Goal: Register for event/course

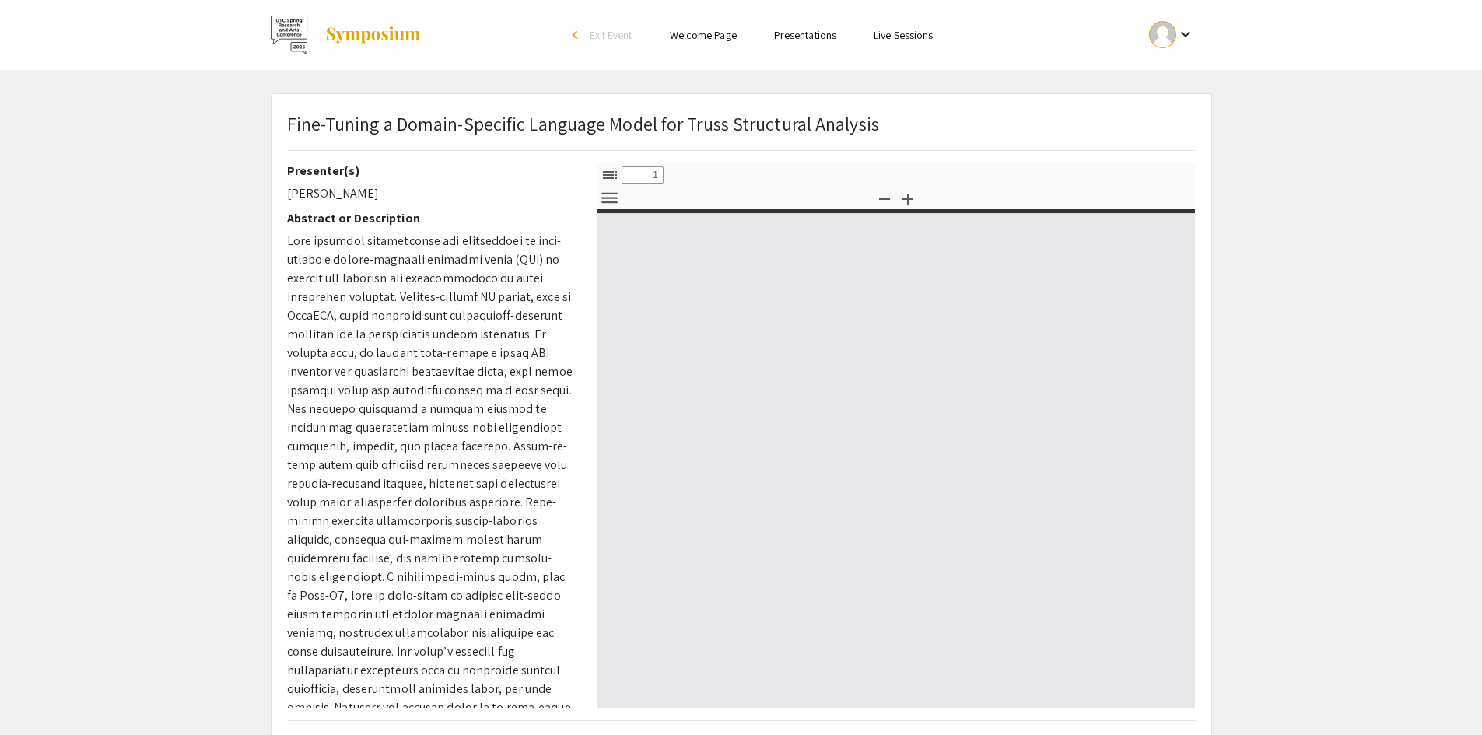
select select "custom"
type input "0"
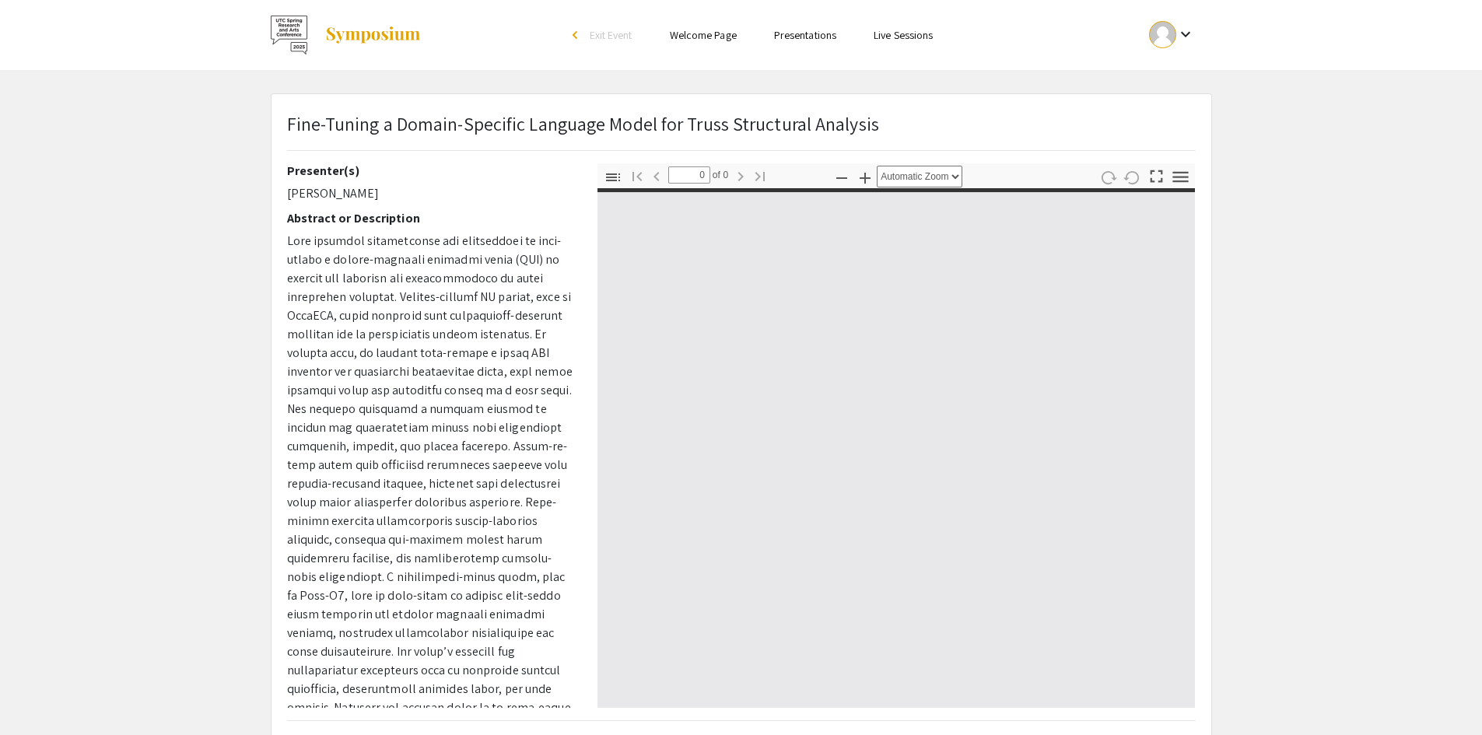
select select "custom"
type input "1"
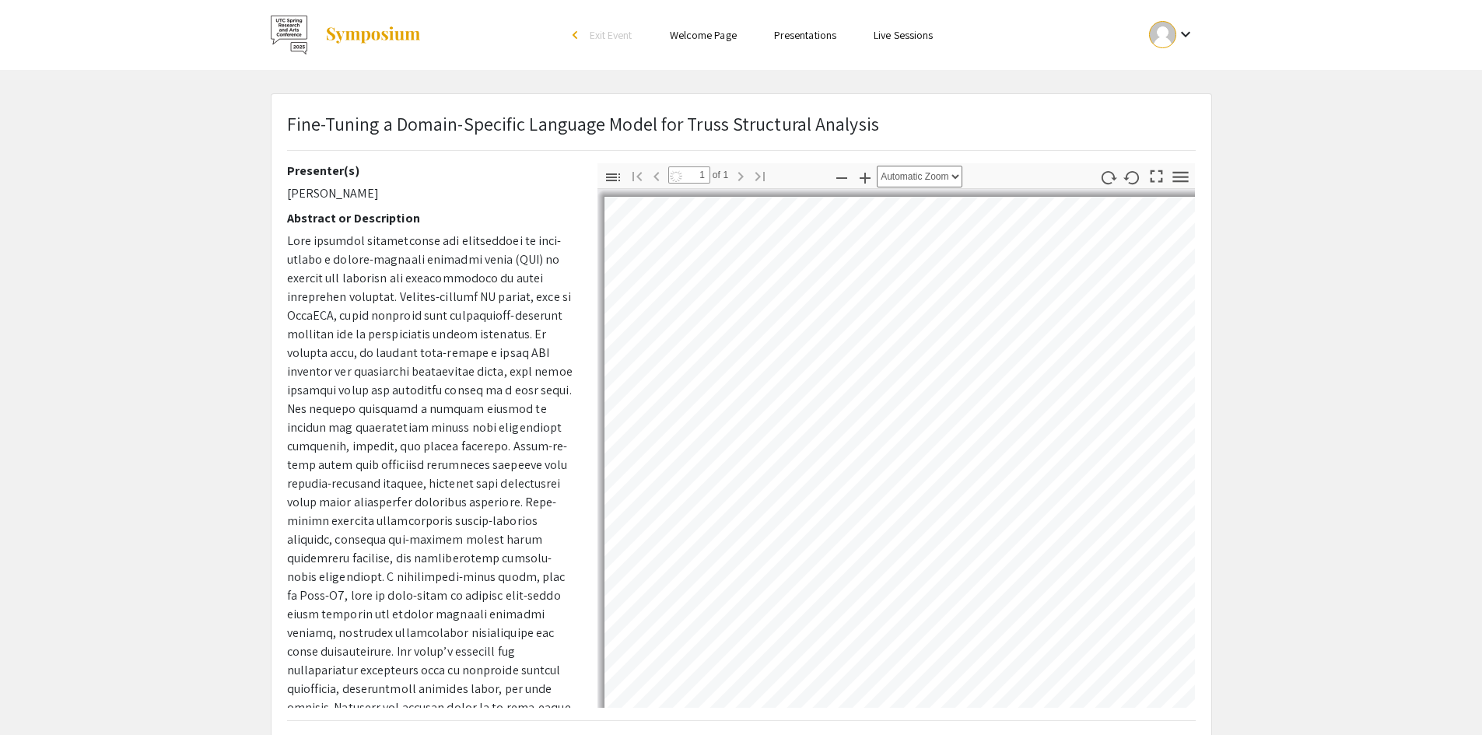
select select "auto"
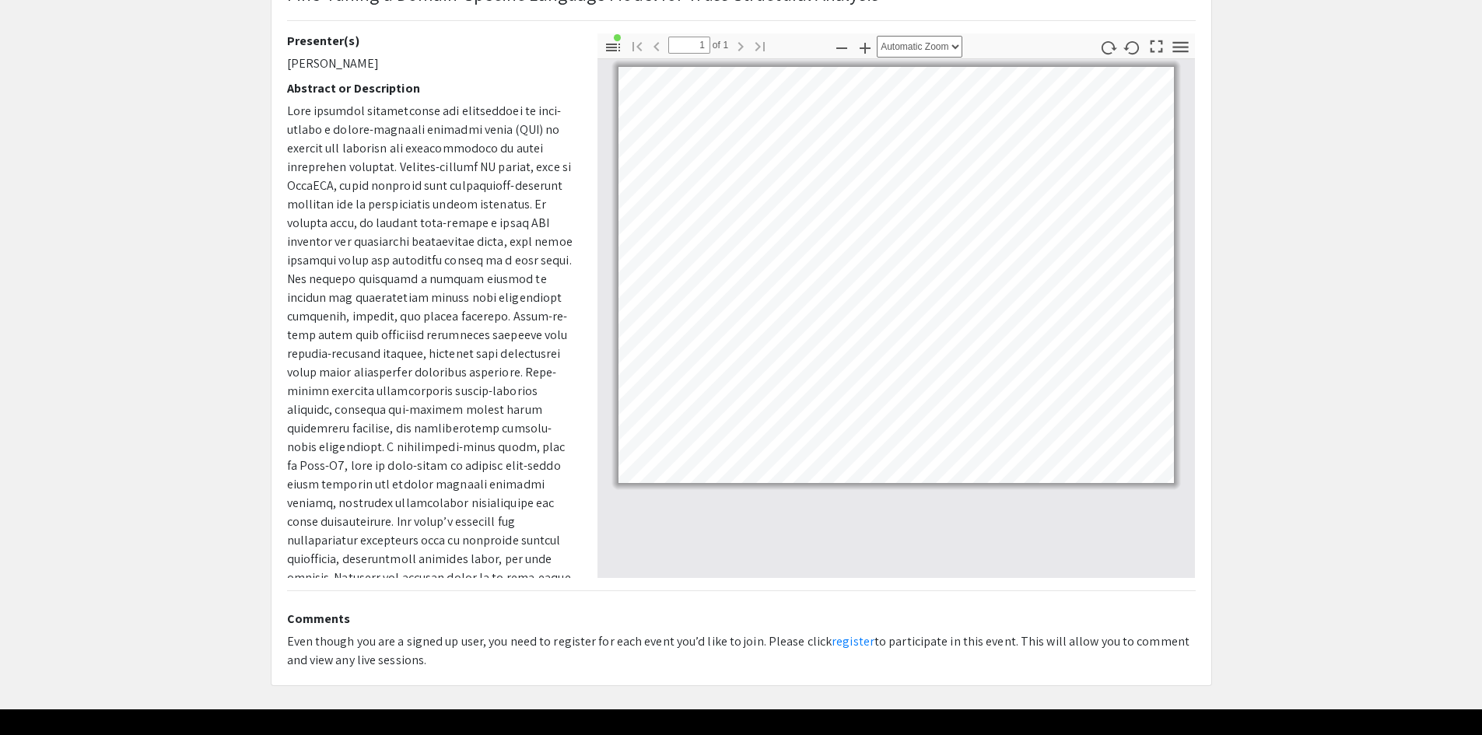
scroll to position [166, 0]
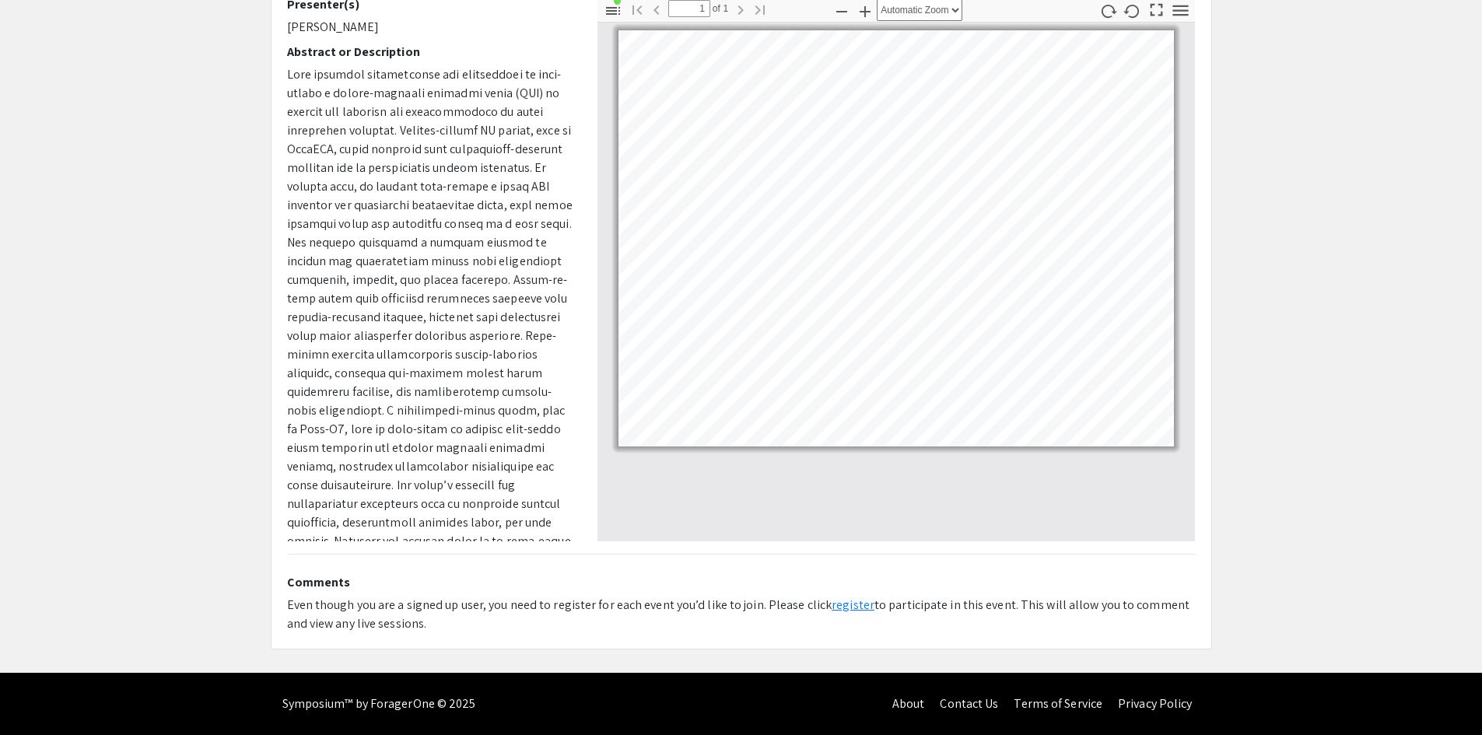
click at [840, 604] on link "register" at bounding box center [852, 605] width 43 height 16
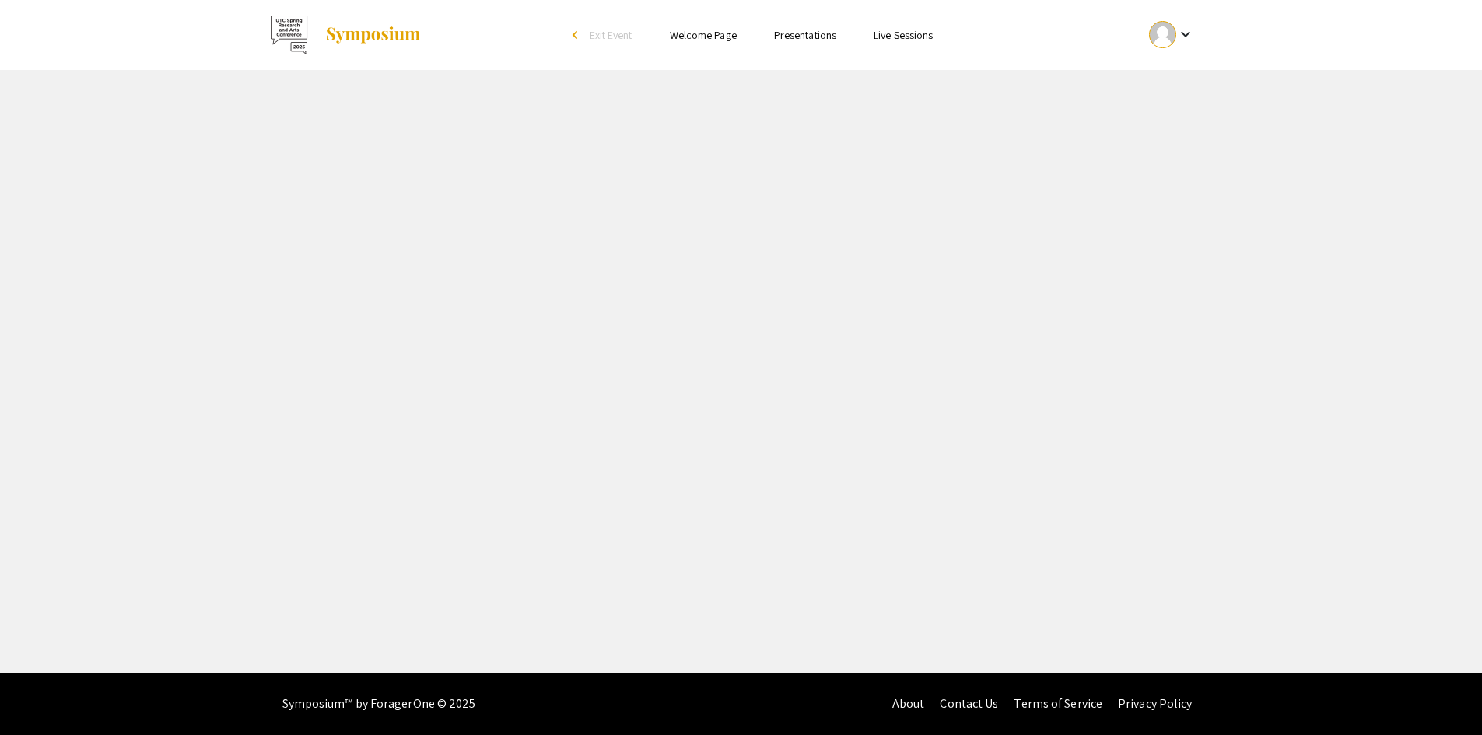
select select "custom"
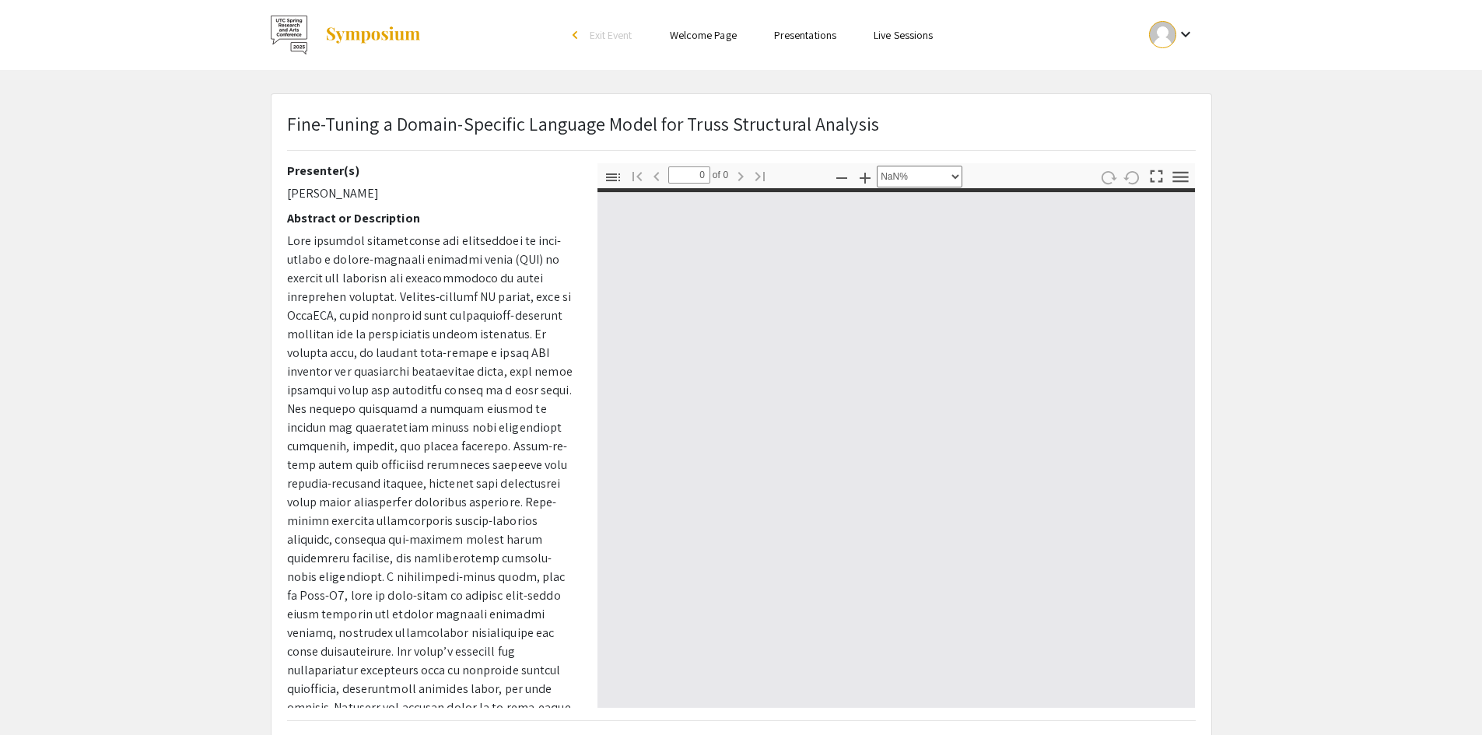
type input "1"
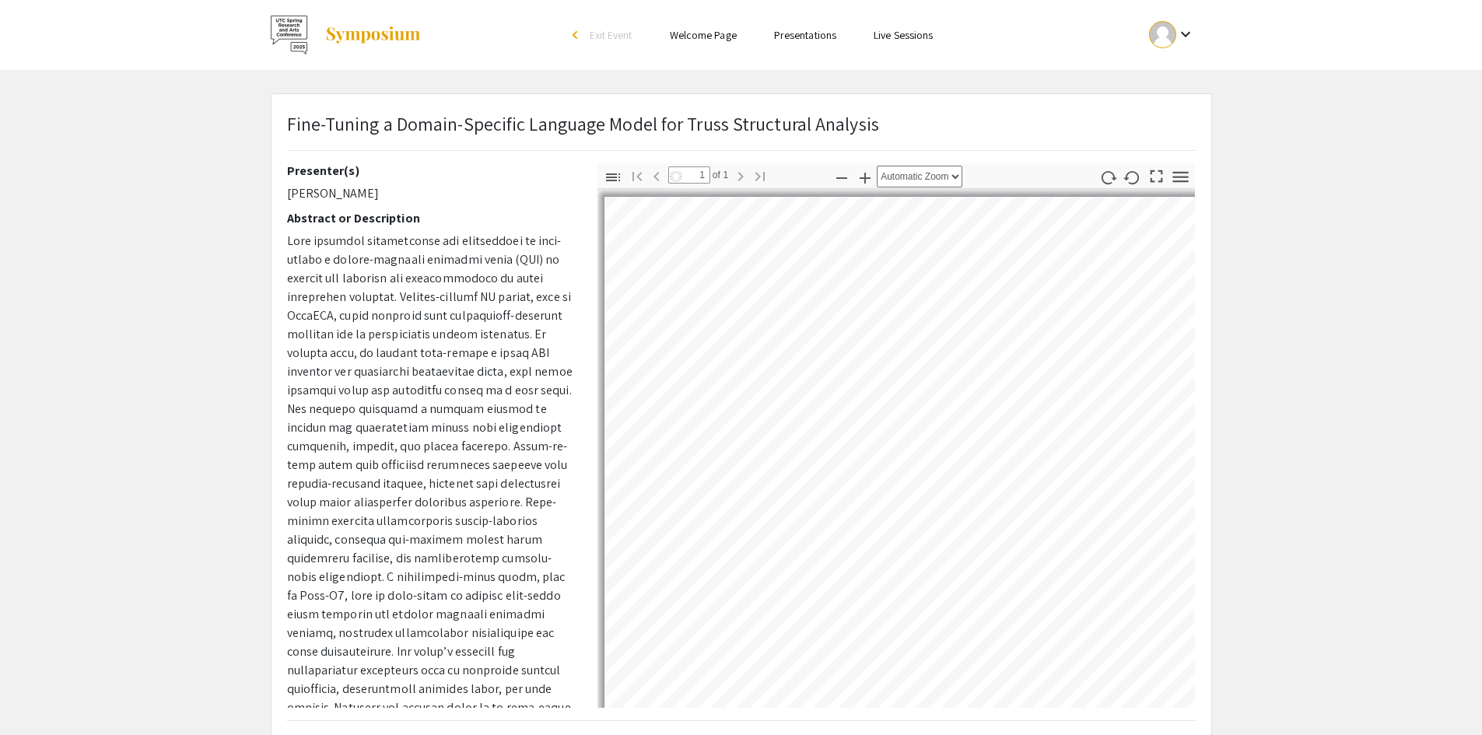
select select "auto"
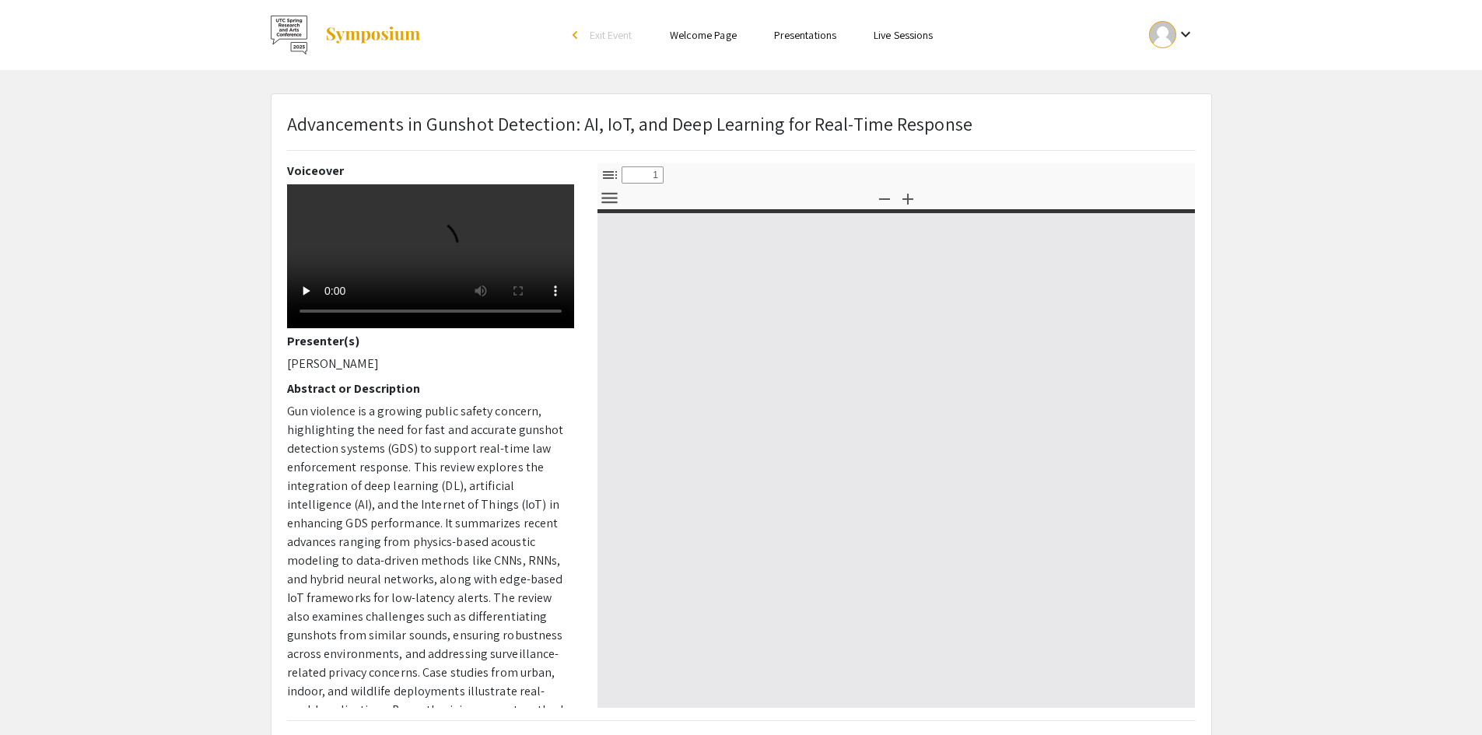
select select "custom"
type input "0"
select select "custom"
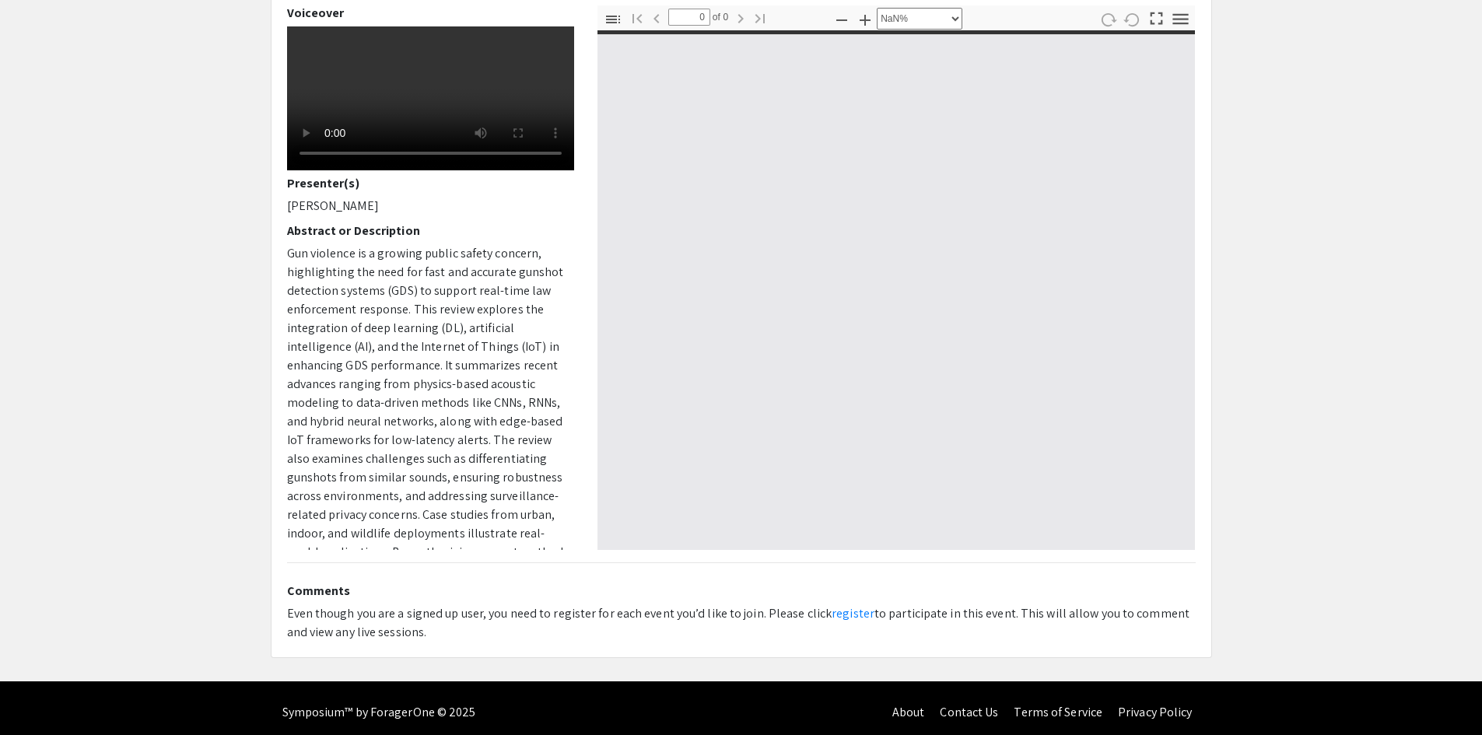
scroll to position [166, 0]
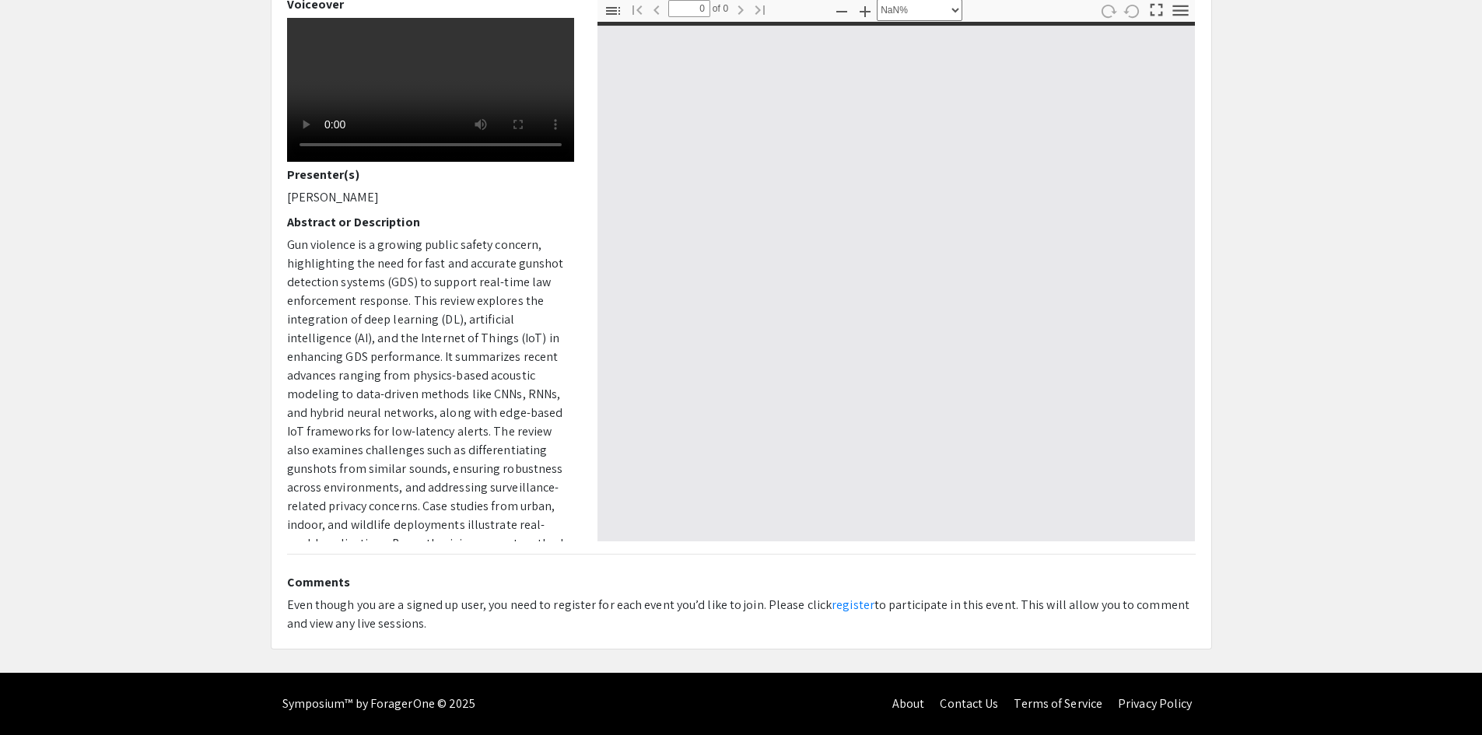
type input "1"
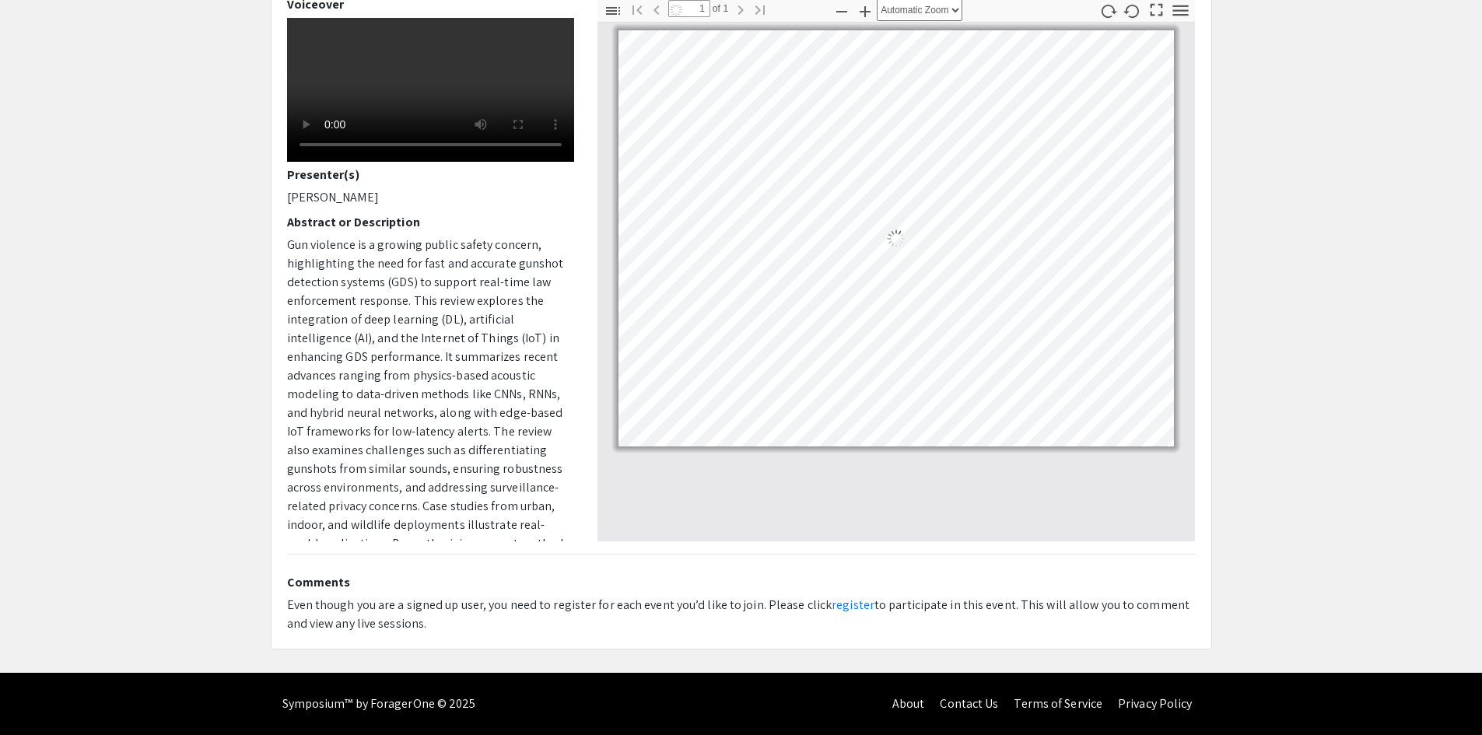
select select "auto"
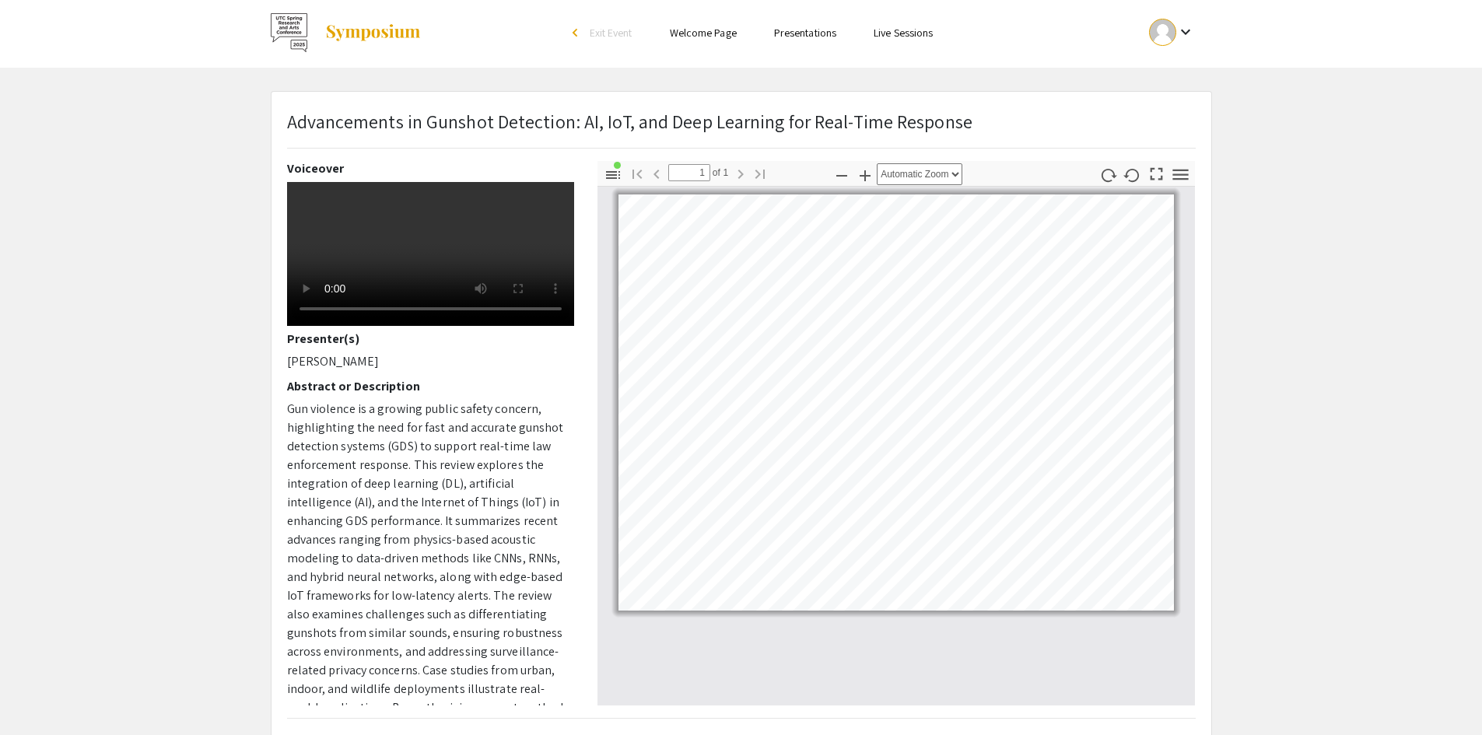
scroll to position [0, 0]
